Goal: Task Accomplishment & Management: Use online tool/utility

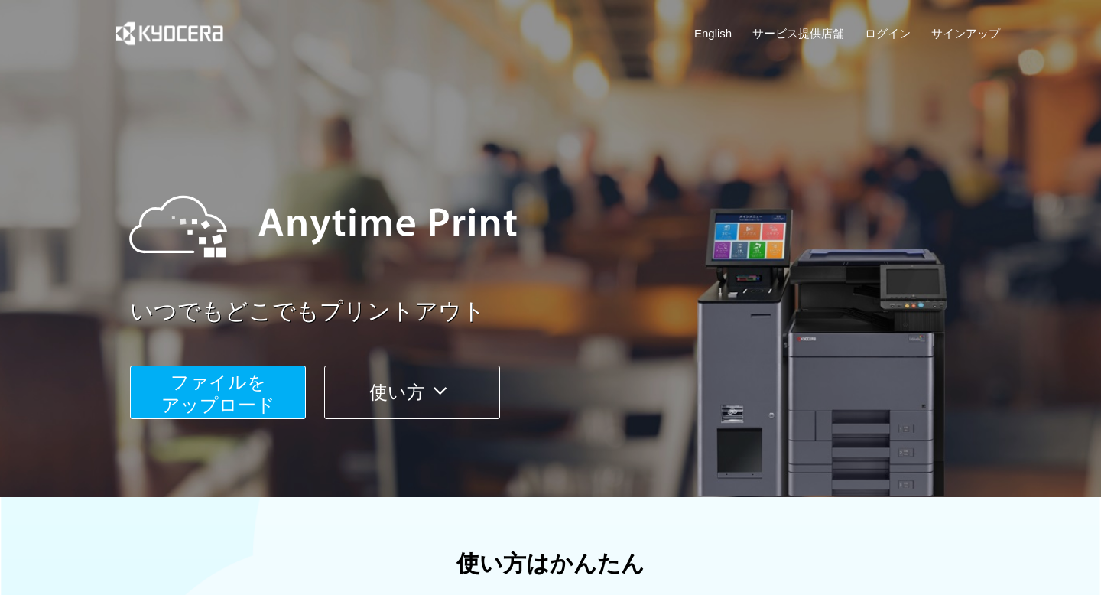
click at [219, 401] on span "ファイルを ​​アップロード" at bounding box center [218, 394] width 114 height 44
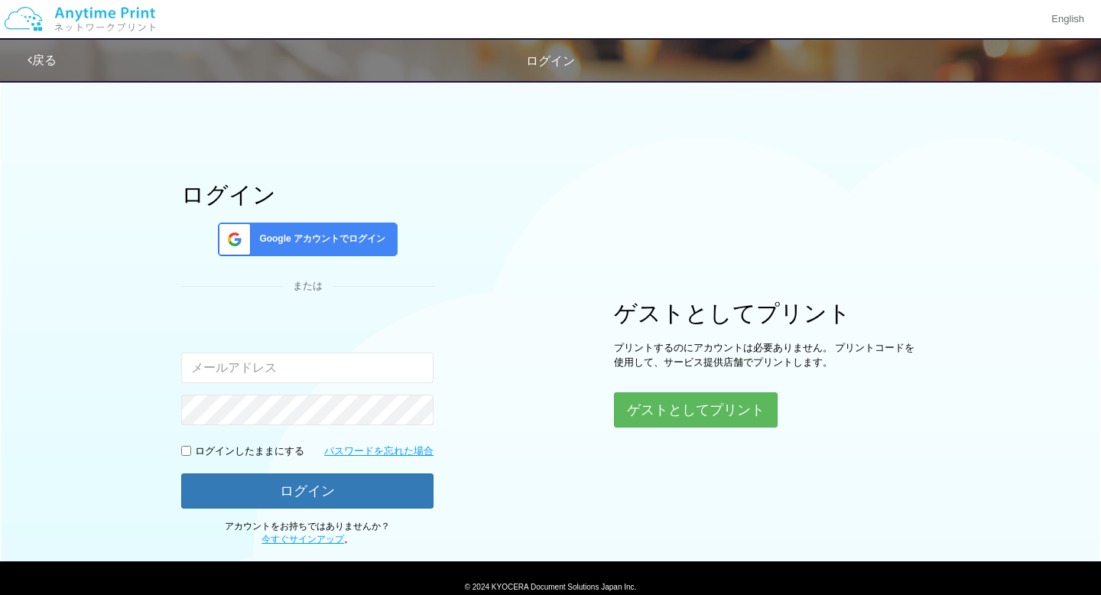
click at [367, 235] on span "Google アカウントでログイン" at bounding box center [319, 238] width 132 height 13
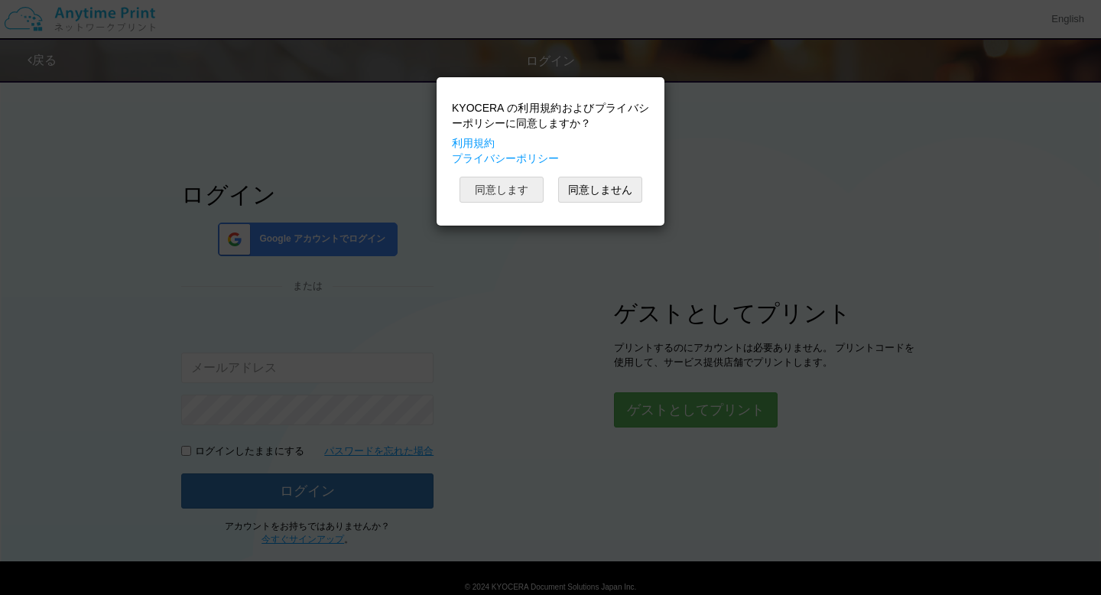
click at [509, 198] on button "同意します" at bounding box center [502, 190] width 84 height 26
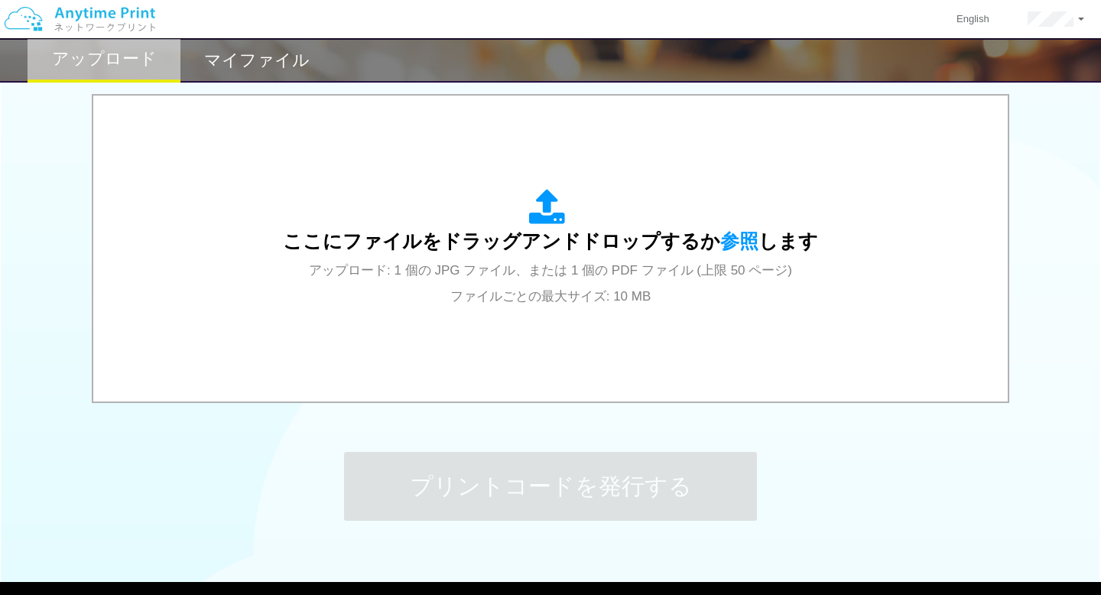
scroll to position [489, 0]
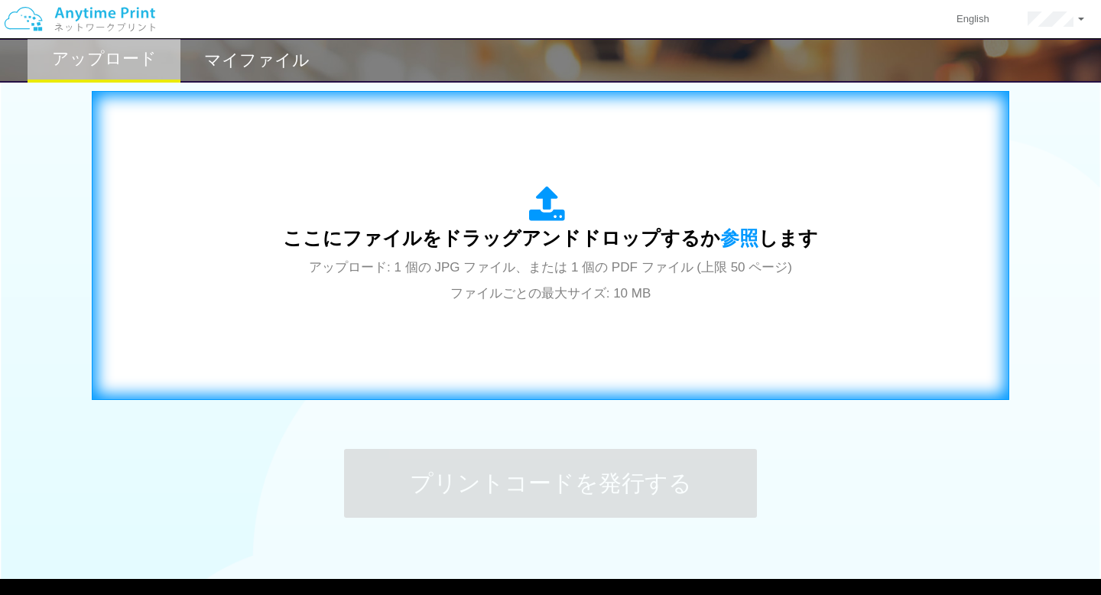
click at [618, 255] on div "ここにファイルをドラッグアンドドロップするか 参照 します アップロード: 1 個の JPG ファイル、または 1 個の PDF ファイル (上限 50 ペー…" at bounding box center [550, 245] width 535 height 119
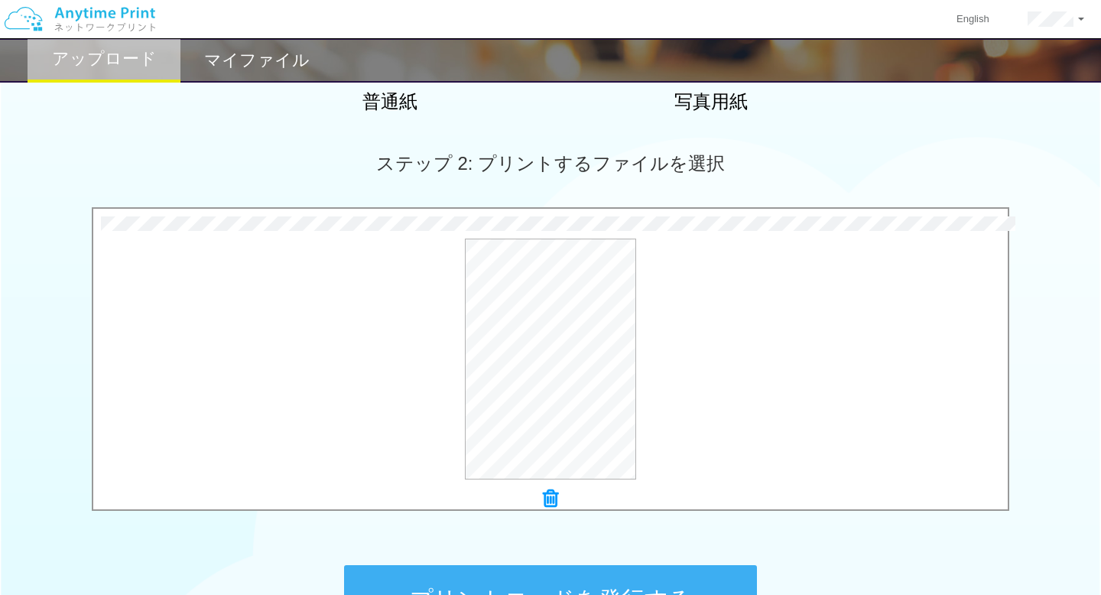
scroll to position [568, 0]
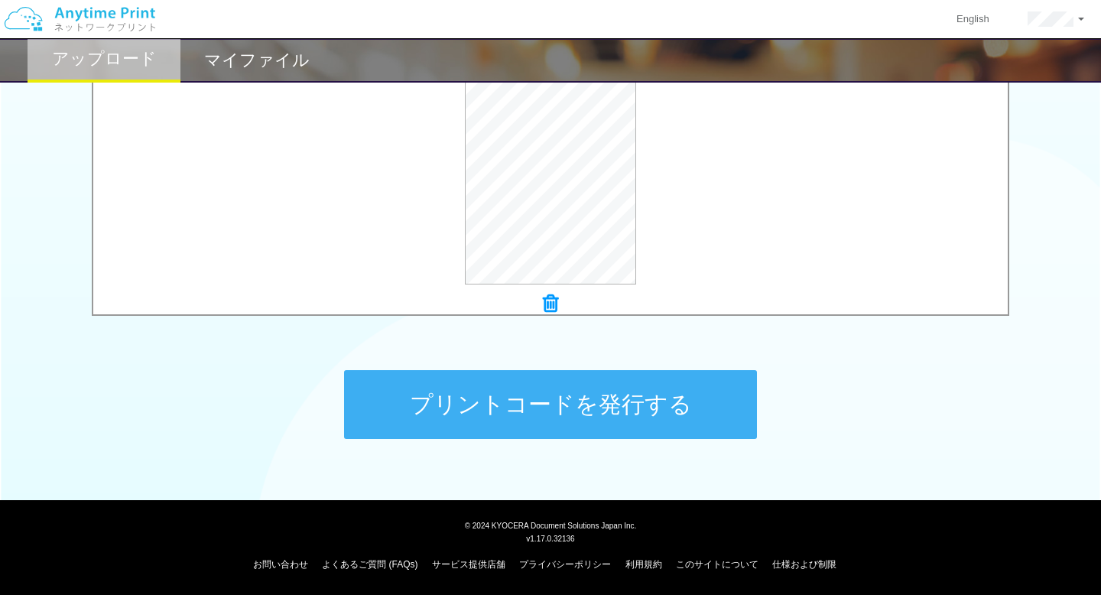
click at [607, 424] on button "プリントコードを発行する" at bounding box center [550, 404] width 413 height 69
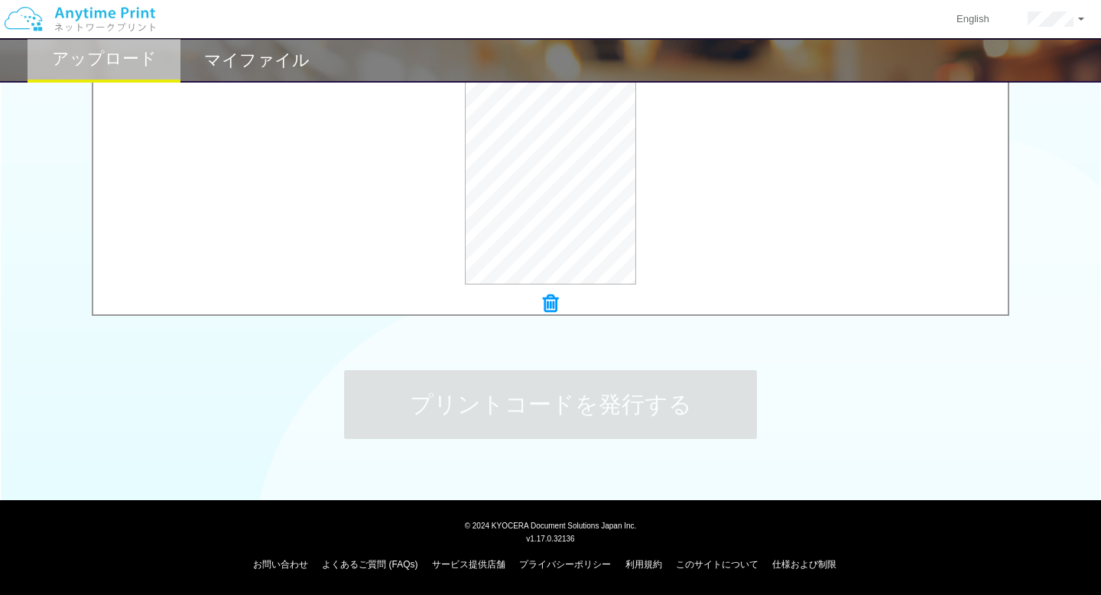
scroll to position [0, 0]
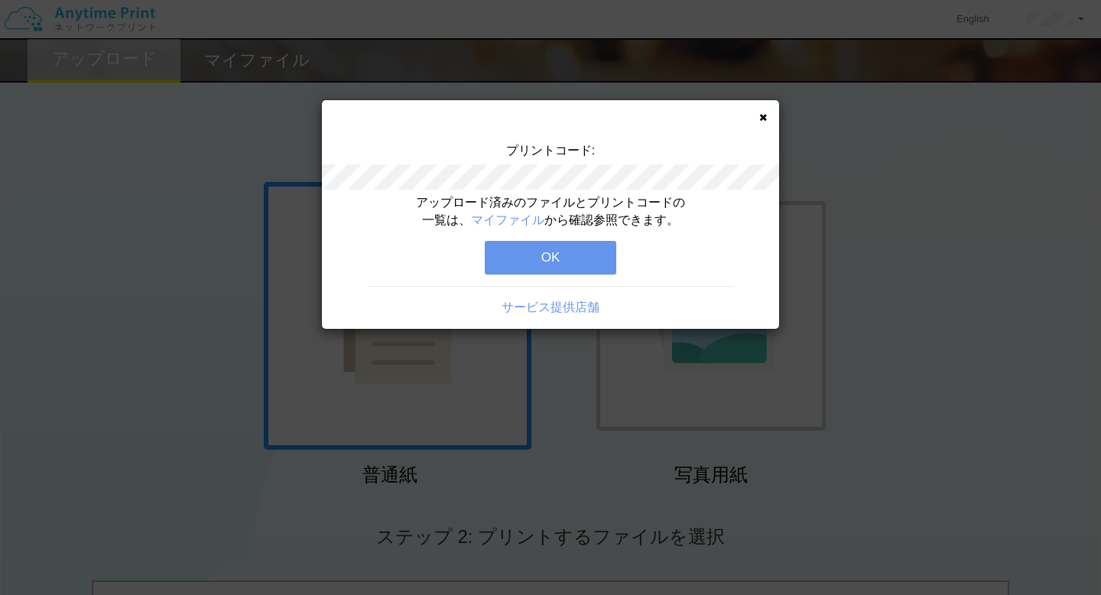
click at [587, 246] on button "OK" at bounding box center [551, 258] width 132 height 34
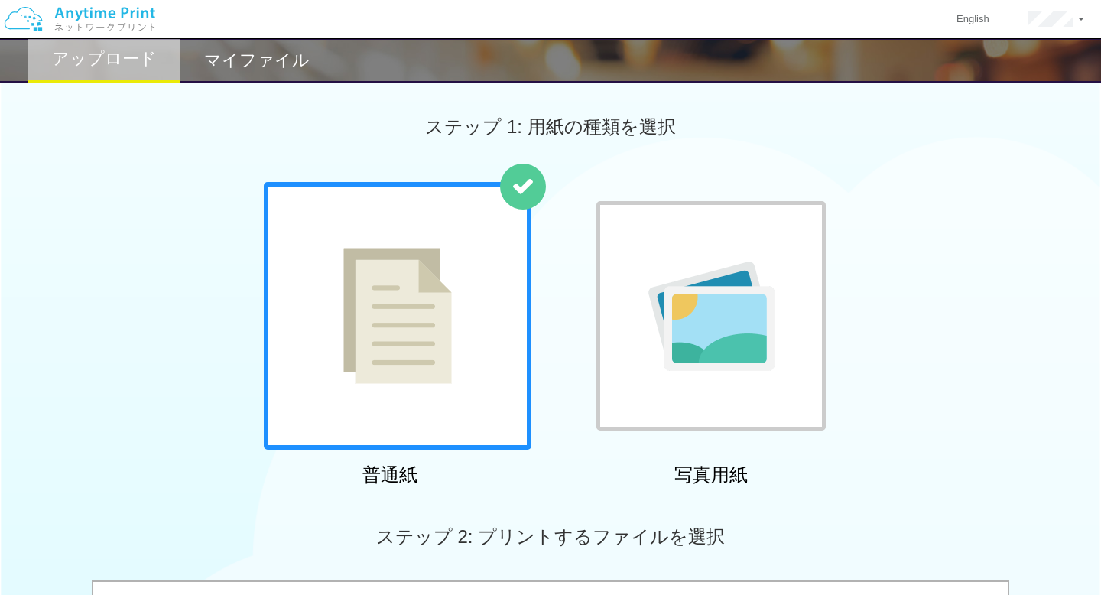
click at [250, 59] on h2 "マイファイル" at bounding box center [257, 60] width 106 height 18
